Goal: Task Accomplishment & Management: Use online tool/utility

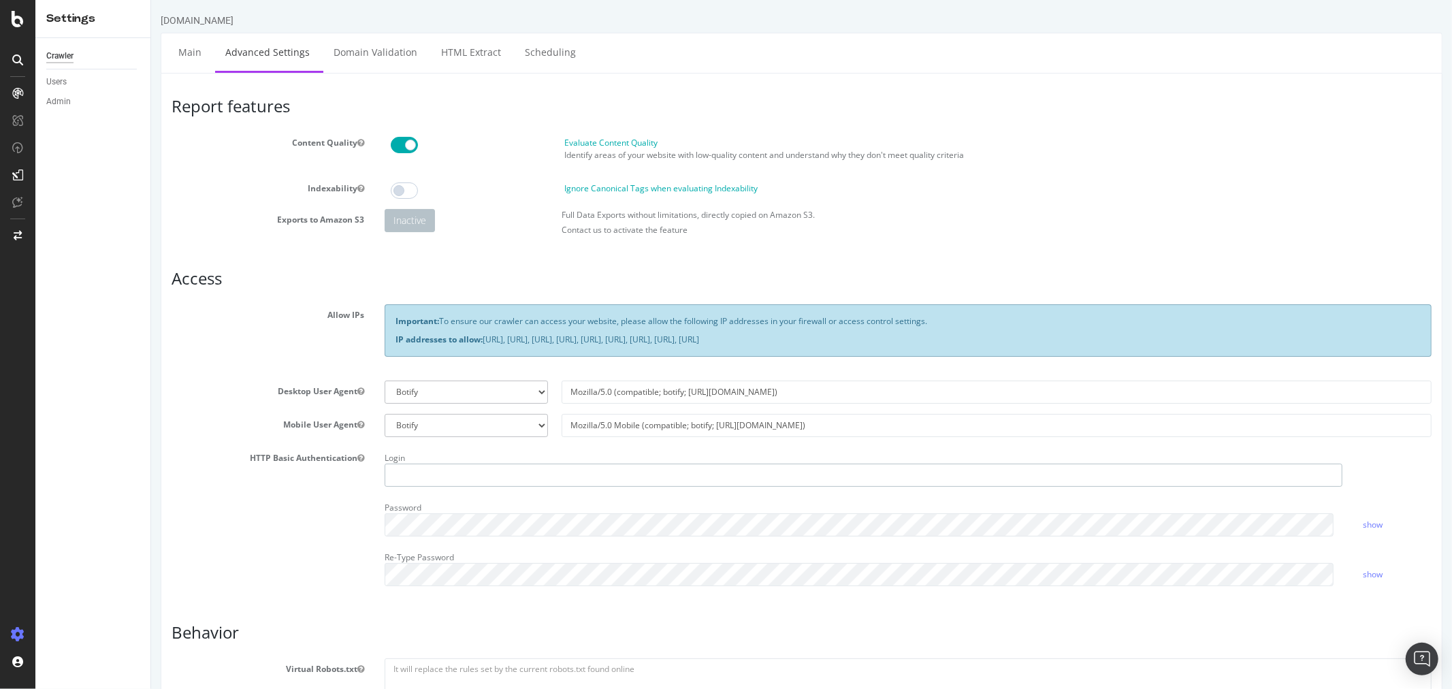
type input "victor_alltricks"
drag, startPoint x: 1064, startPoint y: 338, endPoint x: 484, endPoint y: 358, distance: 580.4
click at [484, 358] on div "Important: To ensure our crawler can access your website, please allow the foll…" at bounding box center [908, 336] width 1068 height 65
drag, startPoint x: 389, startPoint y: 337, endPoint x: 1117, endPoint y: 334, distance: 727.8
click at [1117, 334] on div "Important: To ensure our crawler can access your website, please allow the foll…" at bounding box center [907, 330] width 1047 height 52
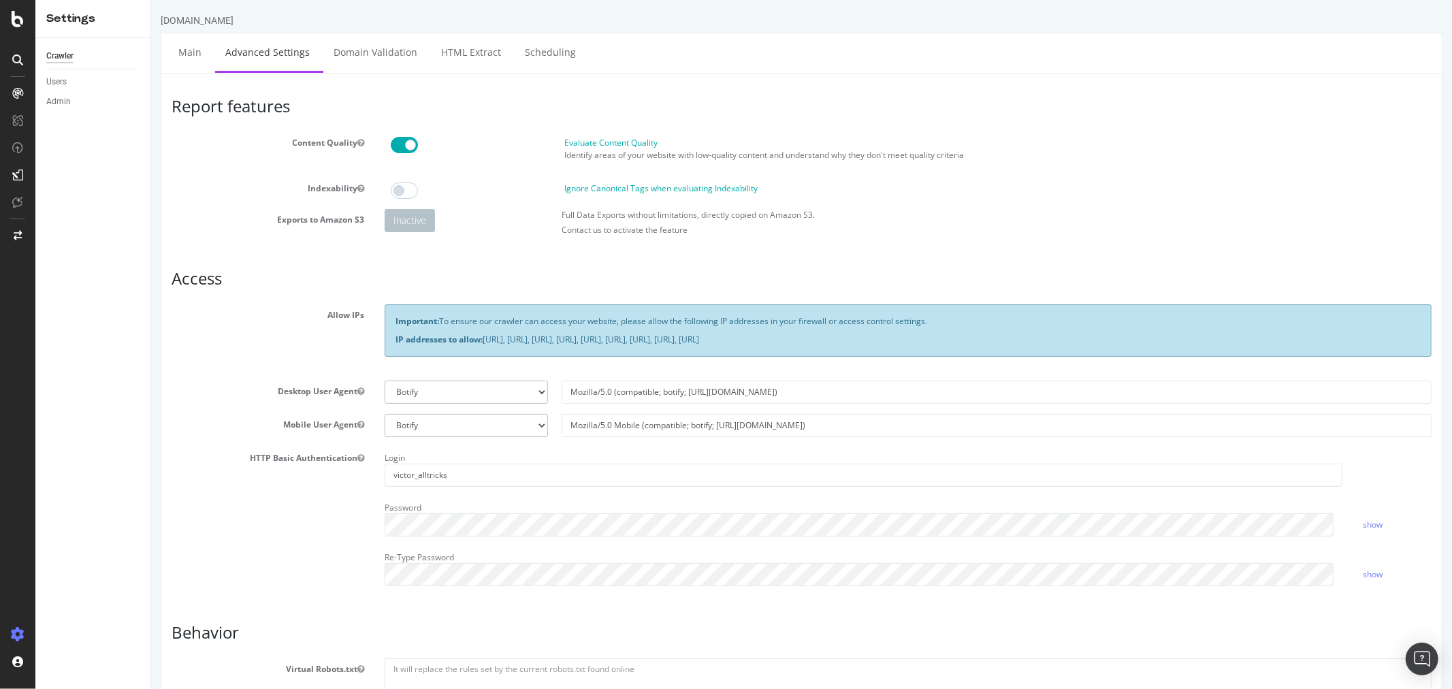
copy p "IP addresses to allow: [URL], [URL], [URL], [URL], [URL], [URL], [URL], [URL], …"
